Goal: Information Seeking & Learning: Stay updated

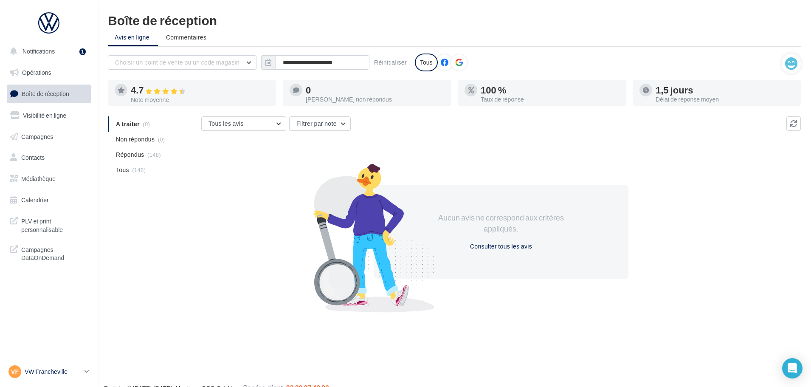
click at [79, 370] on p "VW Francheville" at bounding box center [53, 371] width 56 height 8
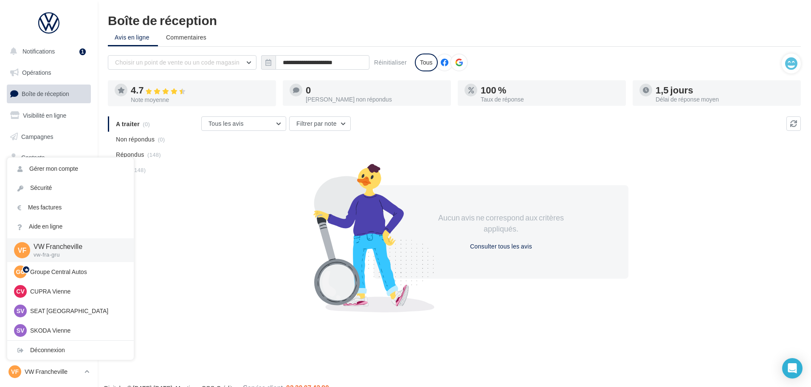
click at [170, 201] on div "A traiter (0) Non répondus (0) Répondus (148) Tous (148) Tous les avis Tous les…" at bounding box center [454, 212] width 693 height 192
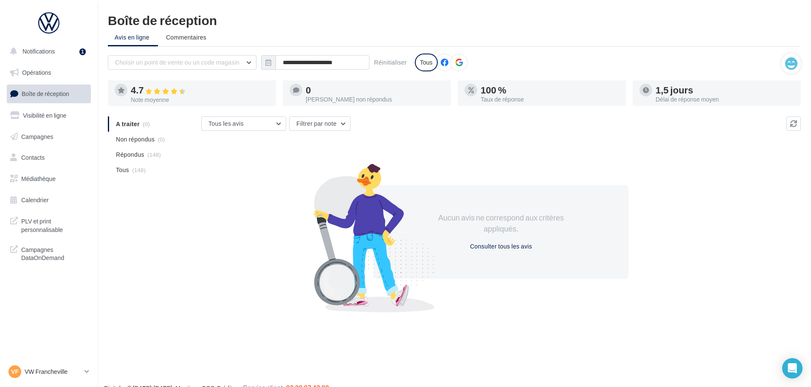
click at [92, 365] on div "VF VW Francheville vw-fra-gru" at bounding box center [49, 374] width 98 height 23
click at [81, 373] on link "VF VW Francheville vw-fra-gru" at bounding box center [49, 371] width 84 height 16
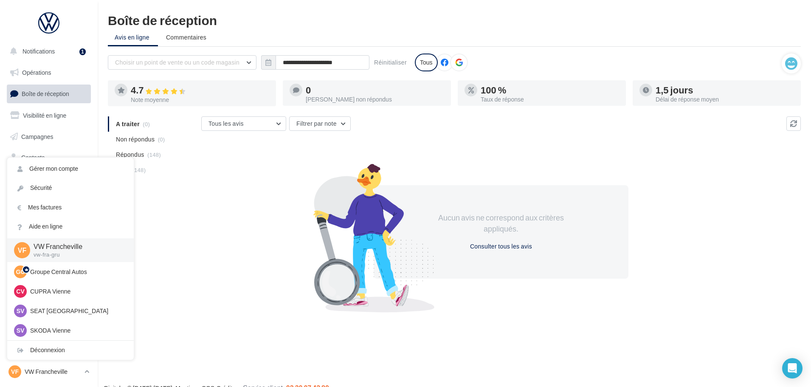
scroll to position [117, 0]
drag, startPoint x: 225, startPoint y: 260, endPoint x: 224, endPoint y: 265, distance: 5.0
click at [226, 260] on div "Aucun avis ne correspond aux critères appliqués. Consulter tous les avis" at bounding box center [500, 231] width 599 height 147
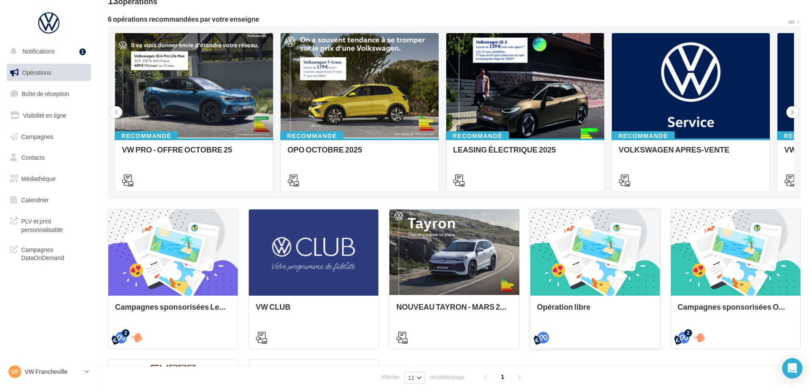
scroll to position [248, 0]
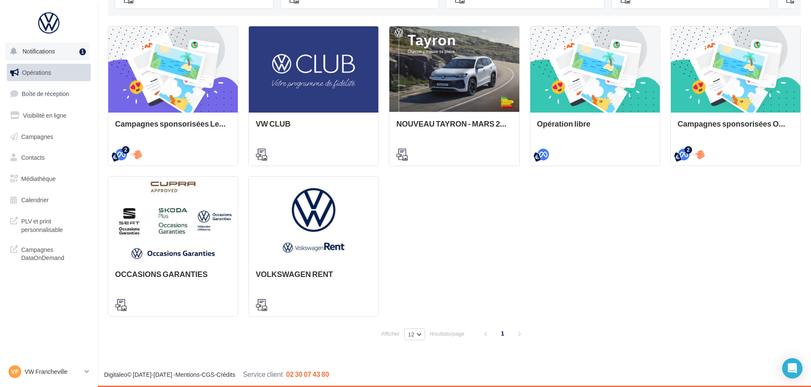
click at [79, 54] on div "1" at bounding box center [84, 51] width 10 height 12
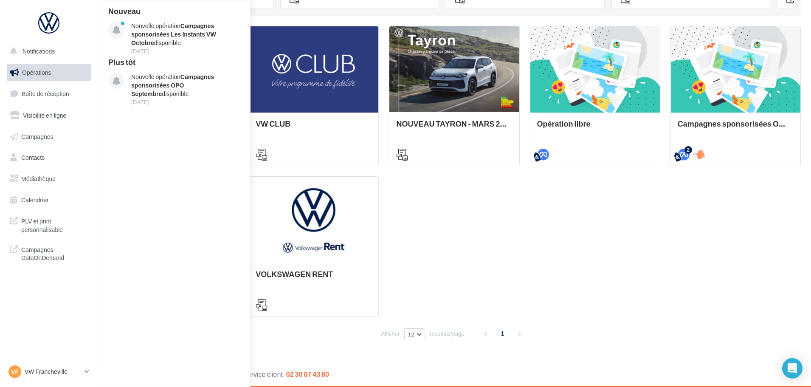
click at [640, 220] on div "Campagnes sponsorisées Les Instants VW Octobre META | Instants VW Octobre | Lea…" at bounding box center [454, 171] width 693 height 290
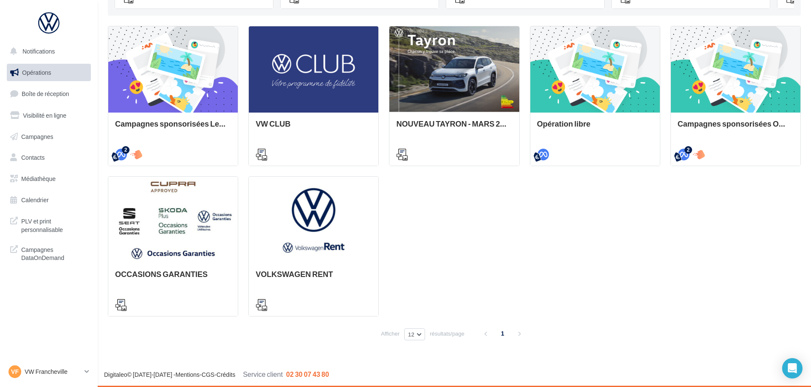
click at [48, 361] on nav "Notifications Opérations Boîte de réception Visibilité en ligne Campagnes Conta…" at bounding box center [49, 193] width 98 height 387
click at [69, 369] on p "VW Francheville" at bounding box center [53, 371] width 56 height 8
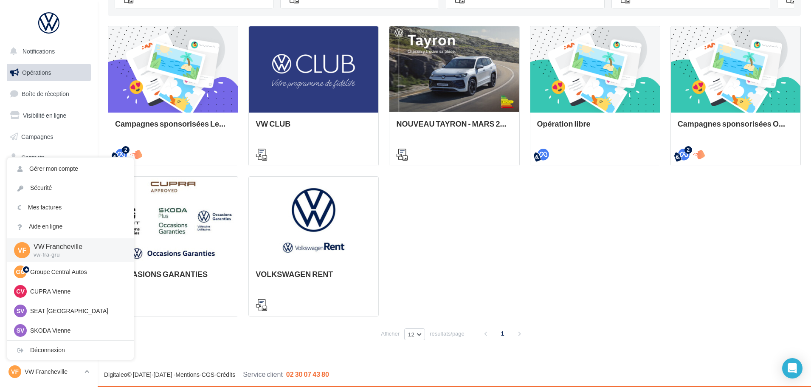
drag, startPoint x: 649, startPoint y: 242, endPoint x: 656, endPoint y: 240, distance: 7.7
click at [650, 241] on div "Campagnes sponsorisées Les Instants VW Octobre META | Instants VW Octobre | Lea…" at bounding box center [454, 171] width 693 height 290
